Goal: Transaction & Acquisition: Purchase product/service

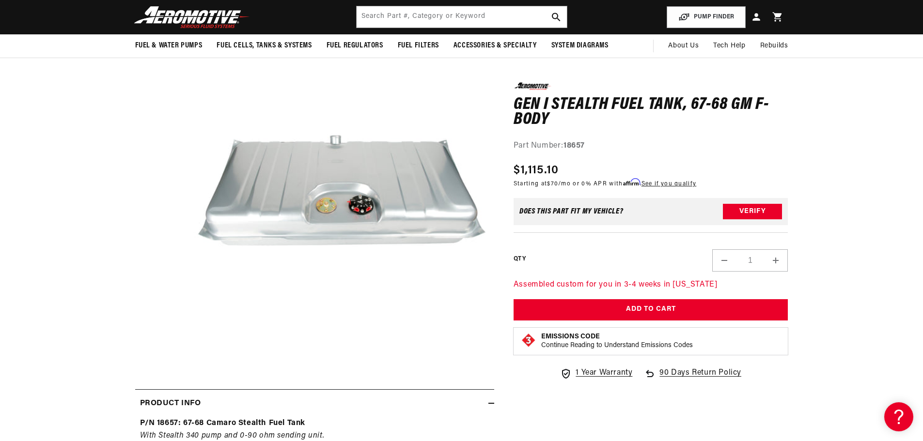
scroll to position [0, 1229]
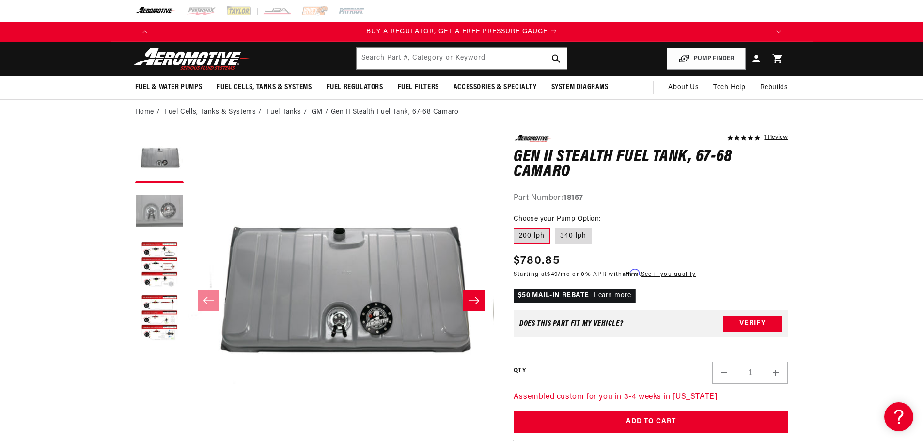
click at [157, 218] on button "Load image 2 in gallery view" at bounding box center [159, 212] width 48 height 48
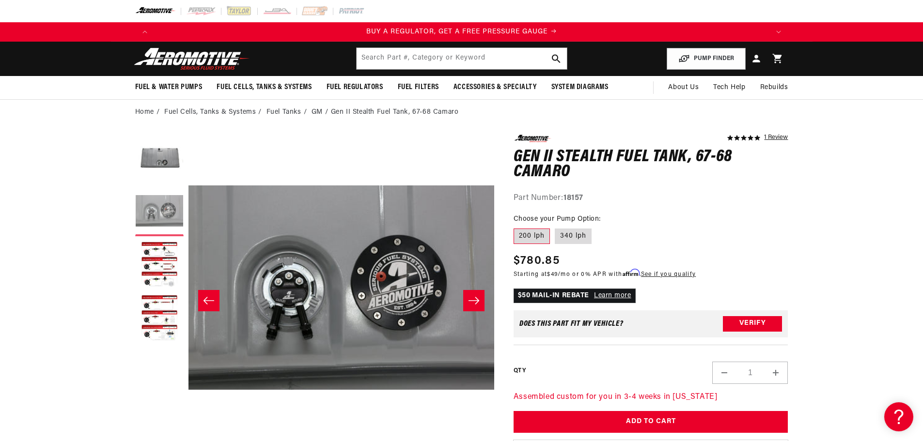
scroll to position [0, 614]
click at [188, 441] on button "Open media 2 in modal" at bounding box center [188, 441] width 0 height 0
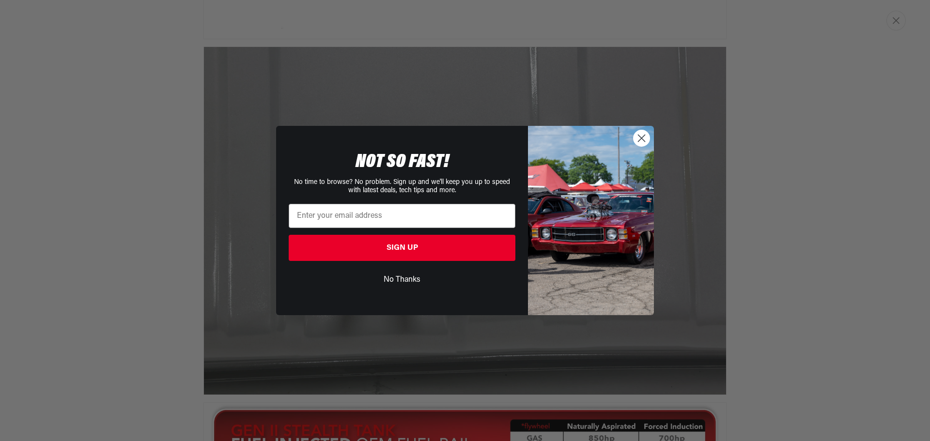
scroll to position [0, 1843]
click at [652, 135] on img "POPUP Form" at bounding box center [591, 220] width 126 height 189
click at [644, 140] on circle "Close dialog" at bounding box center [642, 138] width 16 height 16
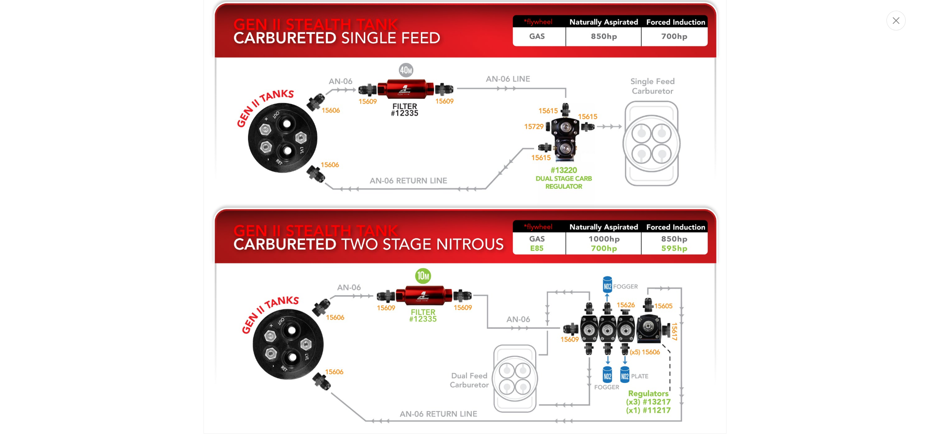
scroll to position [0, 0]
